Goal: Information Seeking & Learning: Learn about a topic

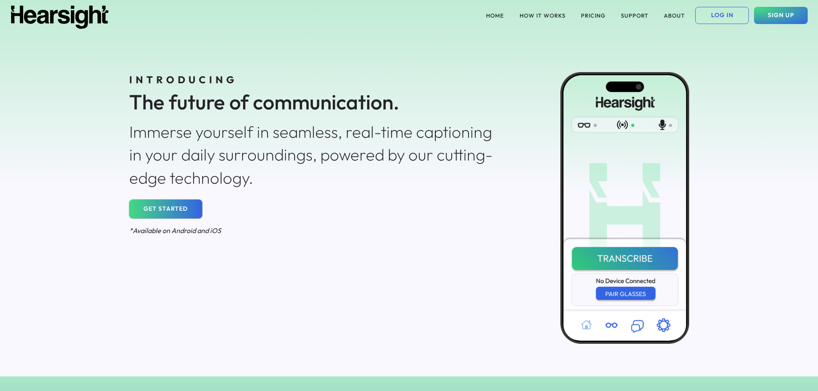
click at [180, 204] on button "GET STARTED" at bounding box center [165, 209] width 73 height 19
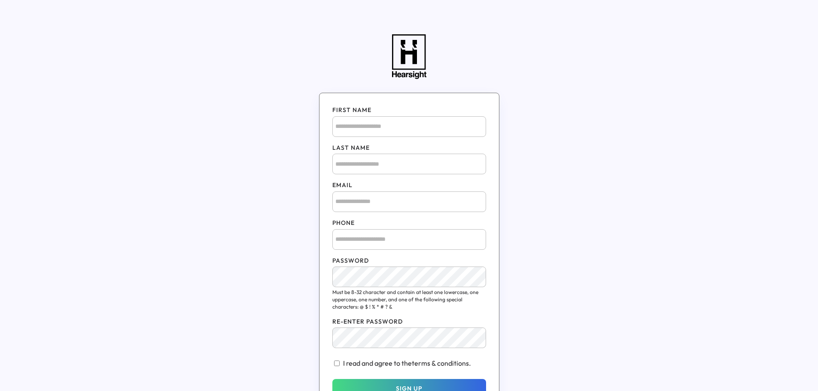
drag, startPoint x: 525, startPoint y: 41, endPoint x: 524, endPoint y: 37, distance: 4.4
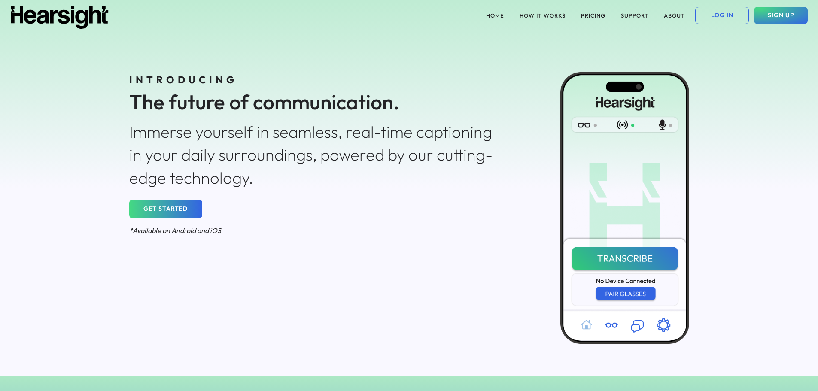
click at [535, 17] on button "HOW IT WORKS" at bounding box center [543, 15] width 56 height 17
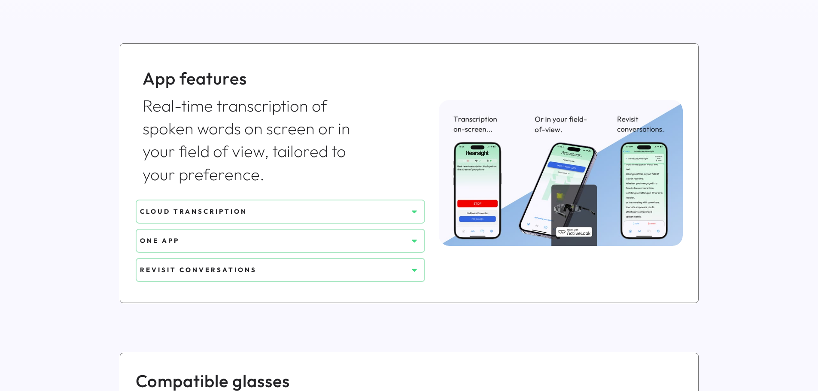
scroll to position [301, 0]
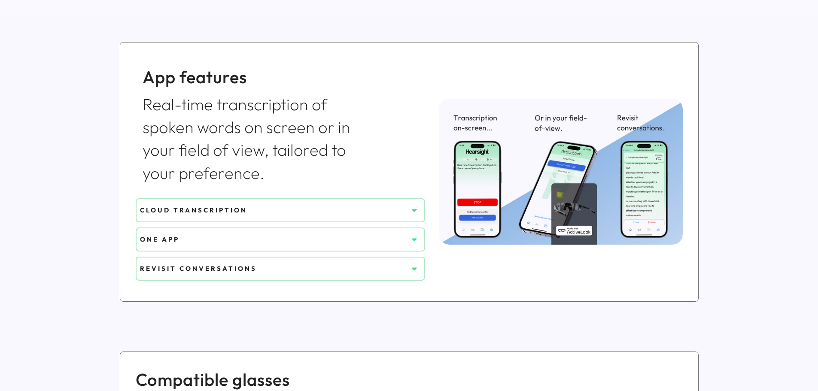
click at [369, 212] on div "CLOUD TRANSCRIPTION" at bounding box center [274, 210] width 268 height 9
click at [417, 210] on use at bounding box center [414, 210] width 5 height 3
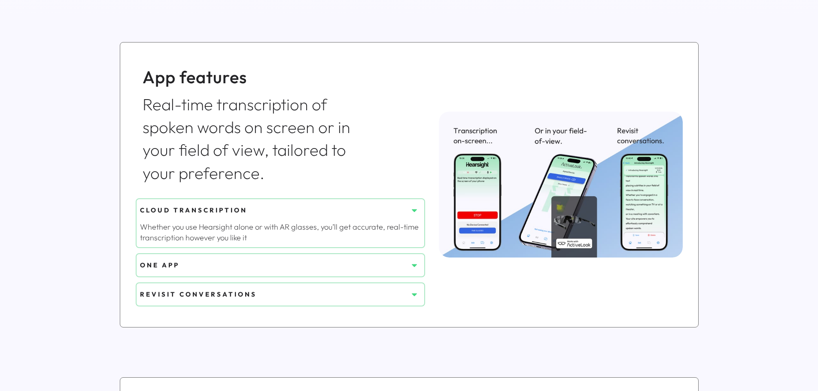
click at [416, 210] on use at bounding box center [414, 210] width 5 height 3
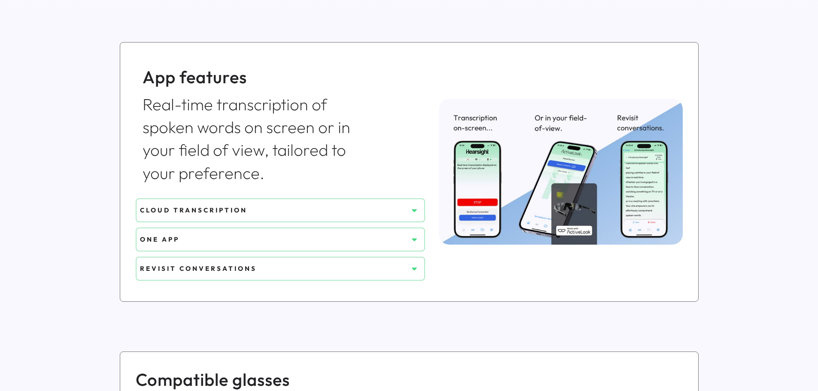
click at [414, 242] on icon at bounding box center [414, 239] width 9 height 9
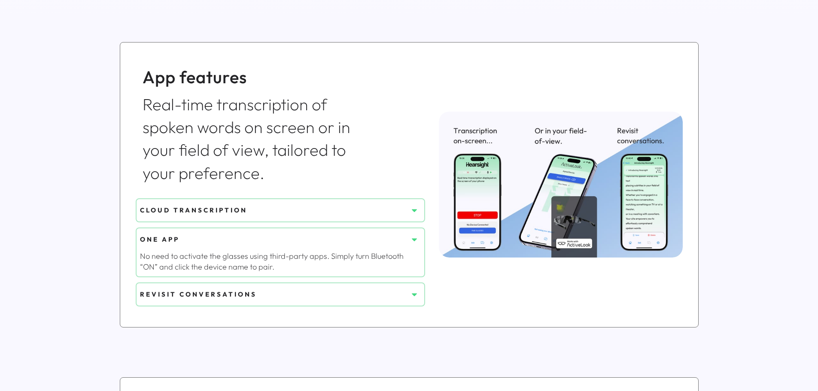
click at [414, 242] on icon at bounding box center [414, 239] width 9 height 9
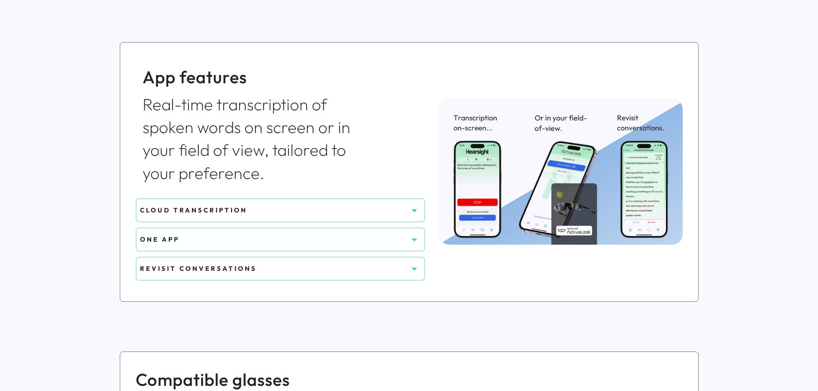
click at [413, 270] on icon at bounding box center [414, 269] width 9 height 9
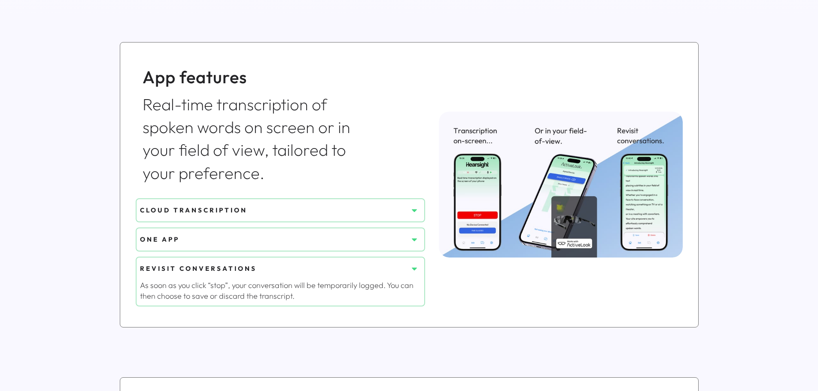
click at [414, 270] on icon at bounding box center [414, 269] width 9 height 9
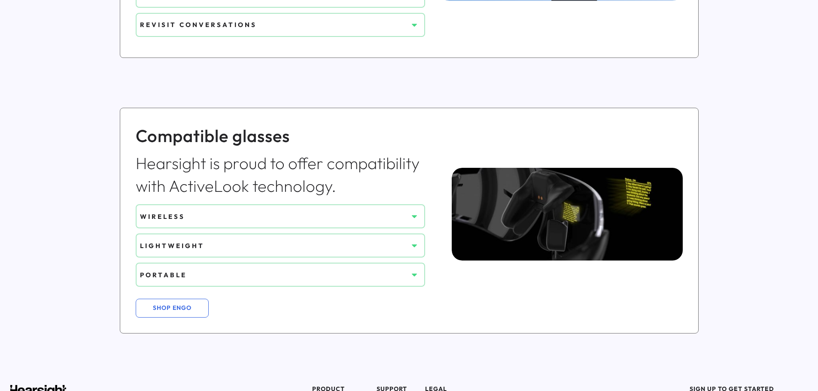
scroll to position [558, 0]
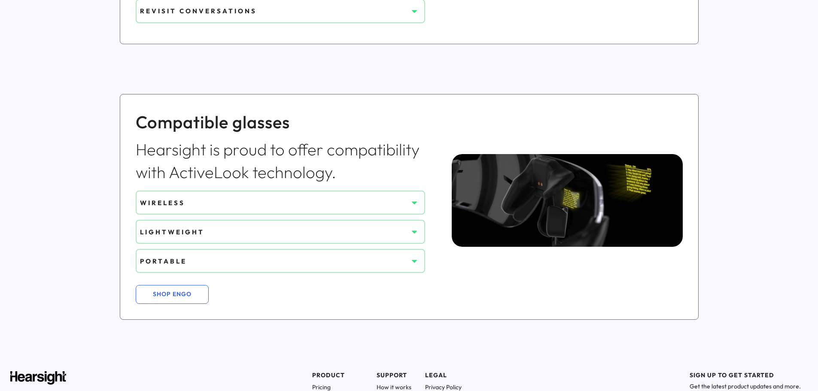
click at [412, 203] on icon at bounding box center [414, 202] width 9 height 9
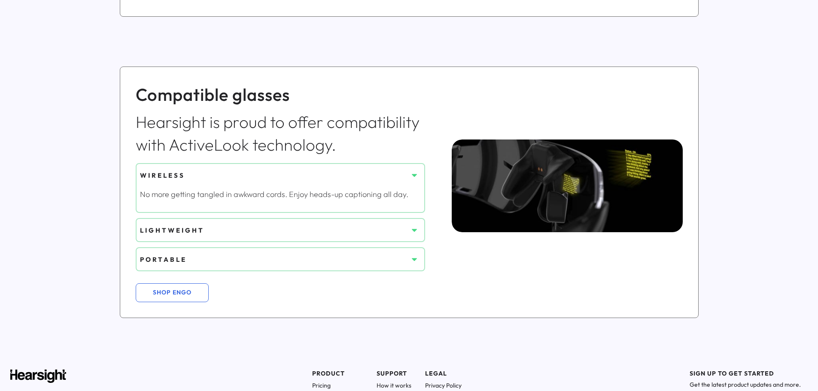
scroll to position [601, 0]
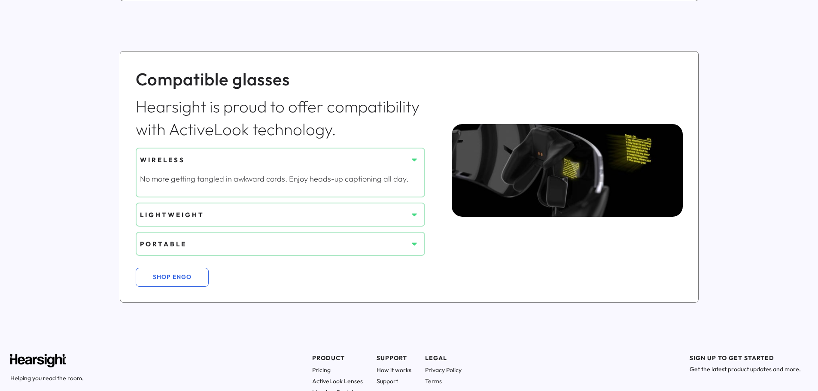
click at [415, 216] on use at bounding box center [414, 215] width 5 height 3
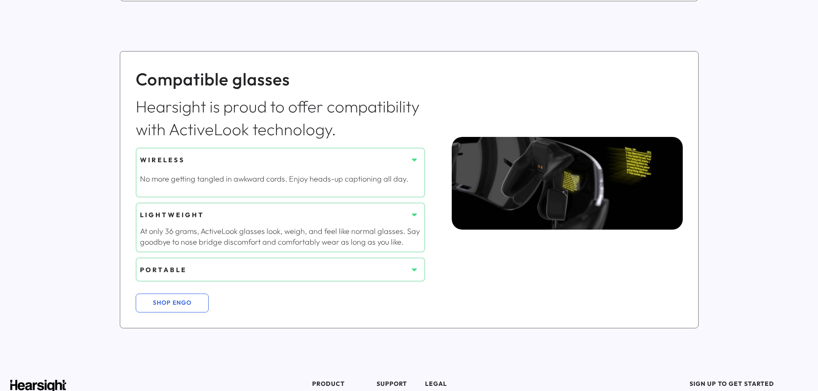
click at [414, 271] on use at bounding box center [414, 270] width 5 height 3
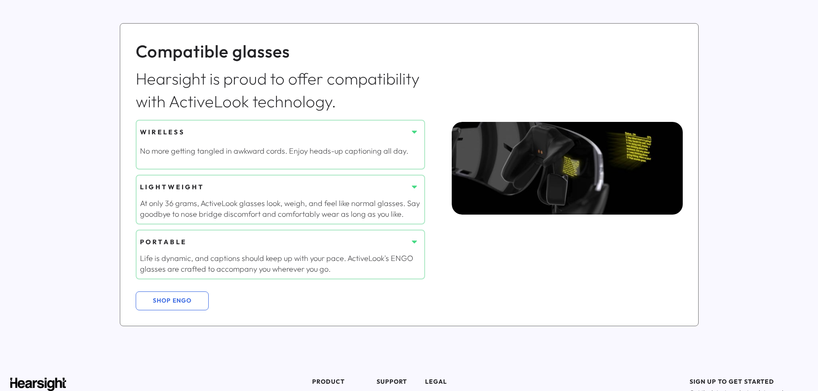
scroll to position [644, 0]
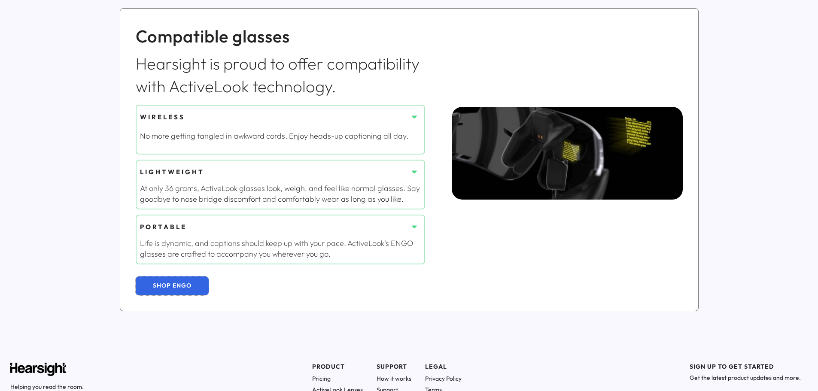
click at [174, 292] on button "SHOP ENGO" at bounding box center [172, 286] width 73 height 19
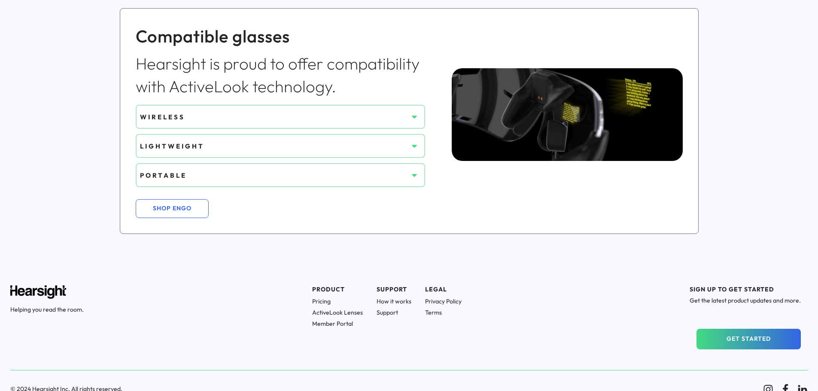
scroll to position [86, 0]
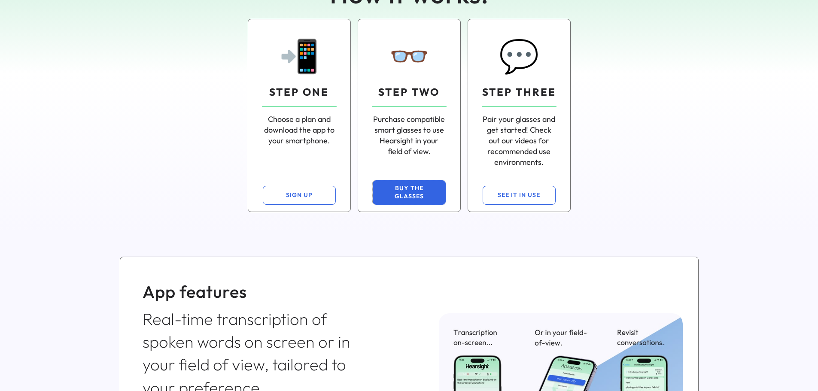
click at [399, 195] on button "BUY THE GLASSES" at bounding box center [409, 192] width 73 height 24
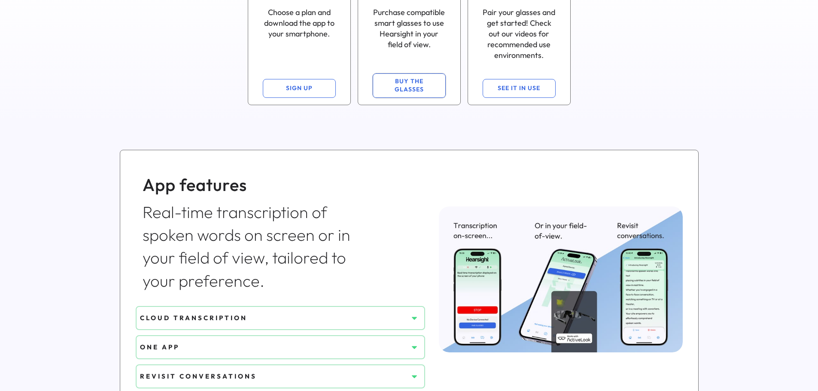
scroll to position [0, 0]
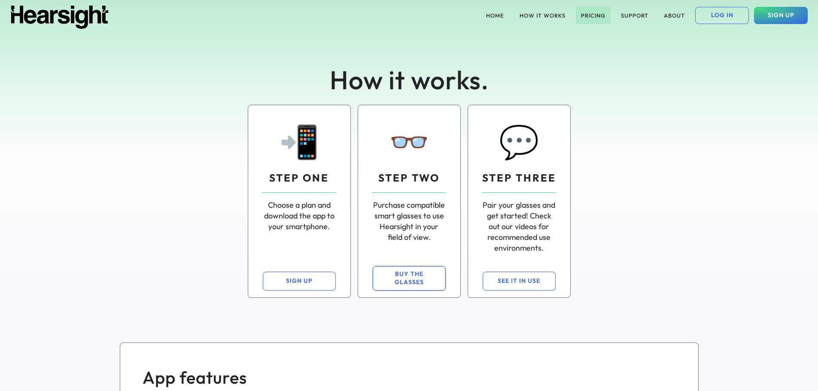
click at [601, 18] on button "PRICING" at bounding box center [593, 15] width 35 height 17
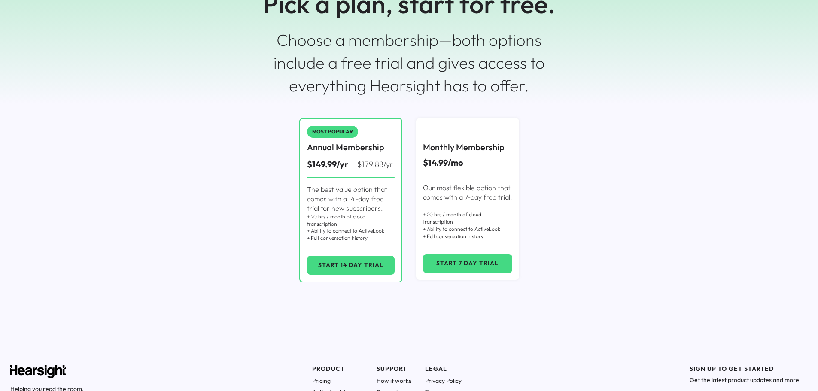
scroll to position [165, 0]
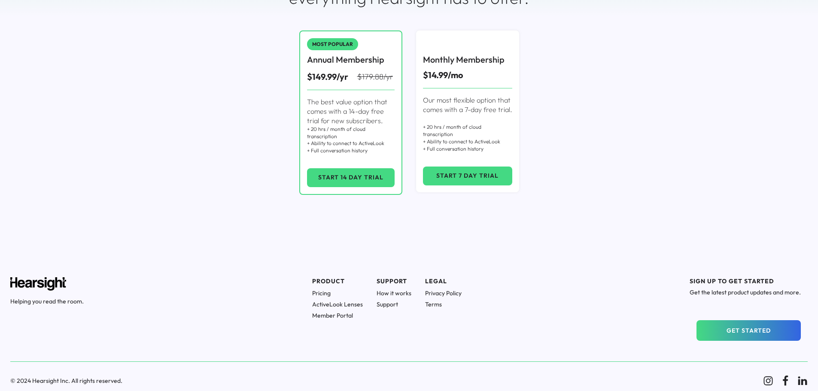
click at [354, 303] on h1 "ActiveLook Lenses" at bounding box center [337, 305] width 51 height 8
drag, startPoint x: 145, startPoint y: 158, endPoint x: 122, endPoint y: 155, distance: 23.4
